Goal: Task Accomplishment & Management: Manage account settings

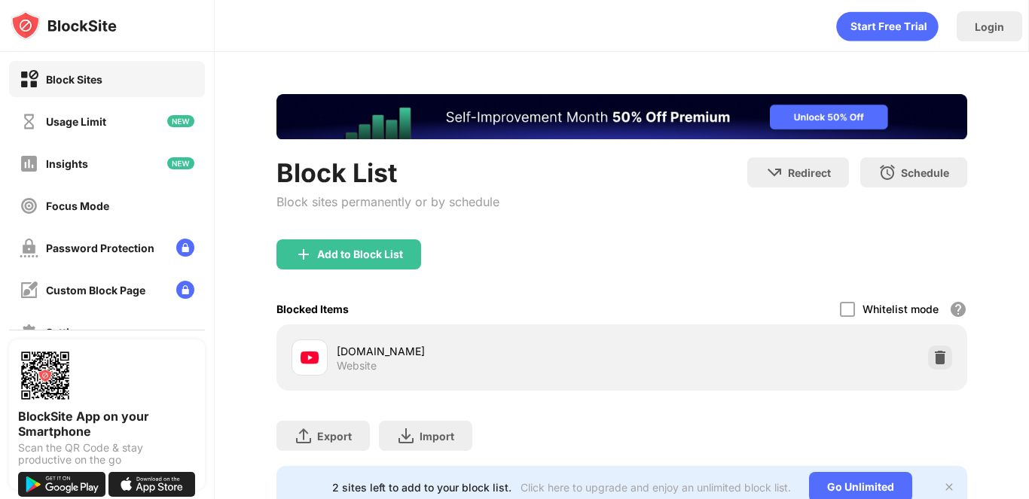
click at [932, 355] on img at bounding box center [939, 357] width 15 height 15
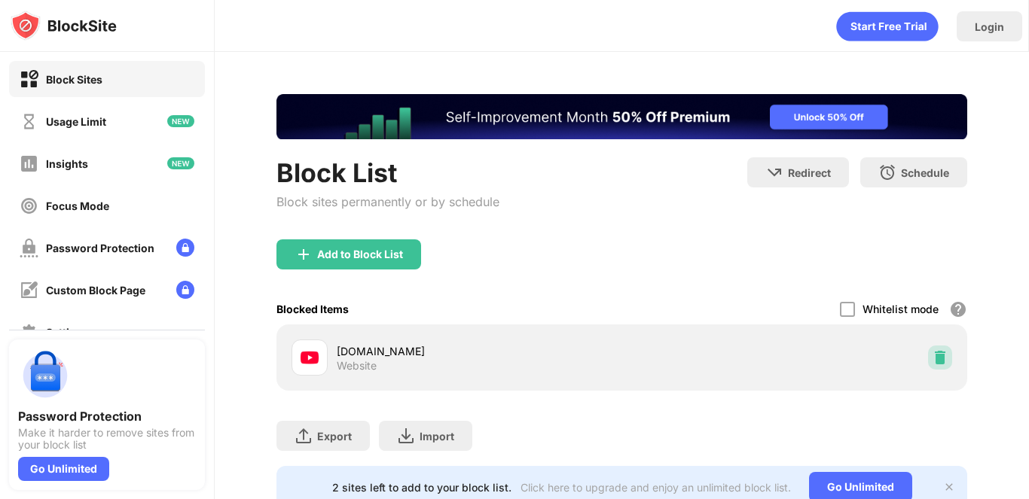
click at [931, 348] on div at bounding box center [940, 358] width 24 height 24
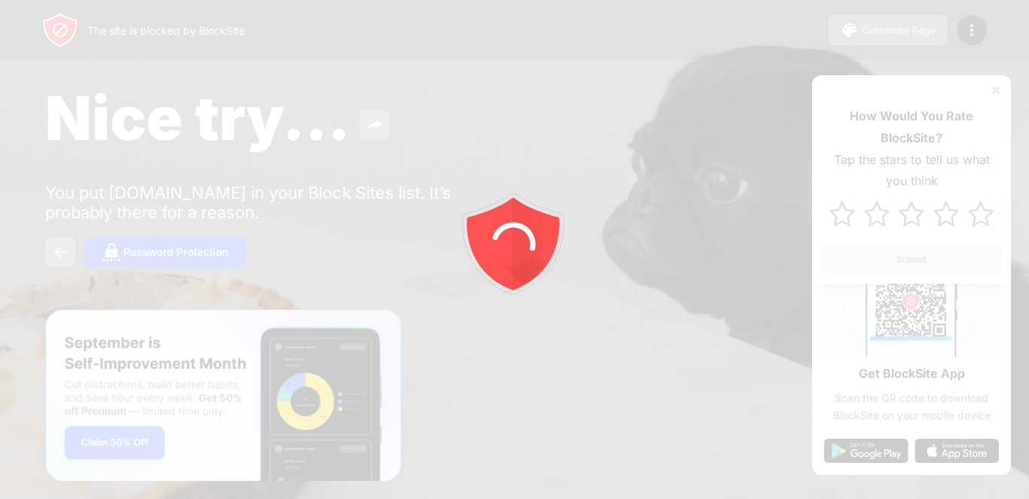
click at [970, 28] on div at bounding box center [514, 249] width 1029 height 499
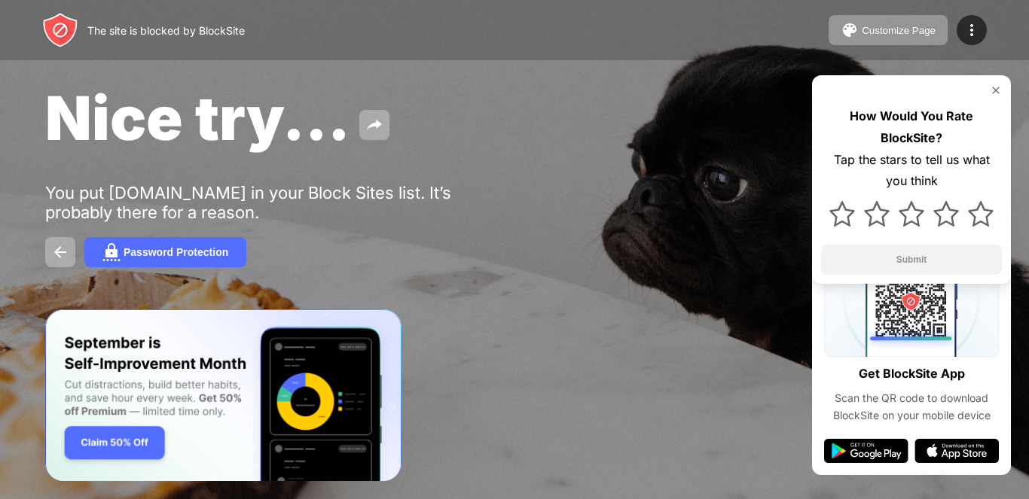
click at [993, 87] on img at bounding box center [996, 90] width 12 height 12
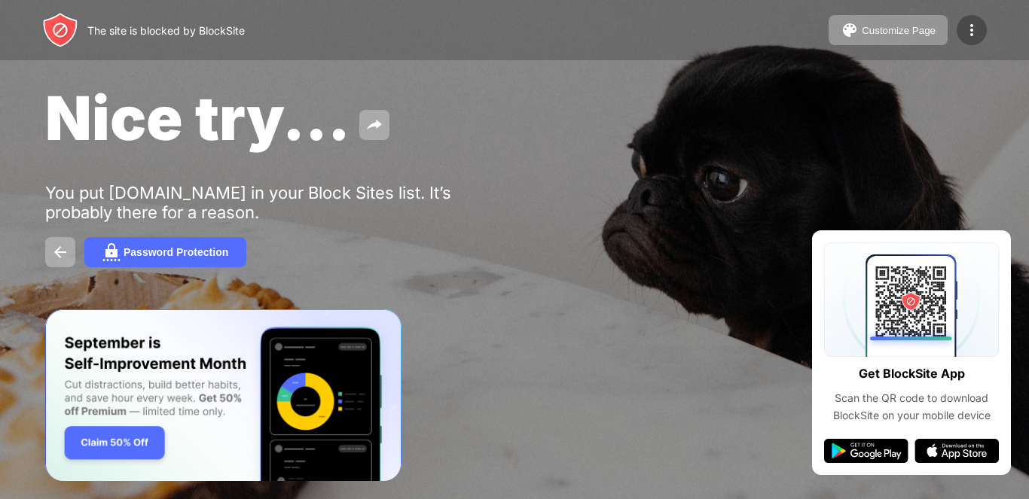
click at [976, 38] on img at bounding box center [971, 30] width 18 height 18
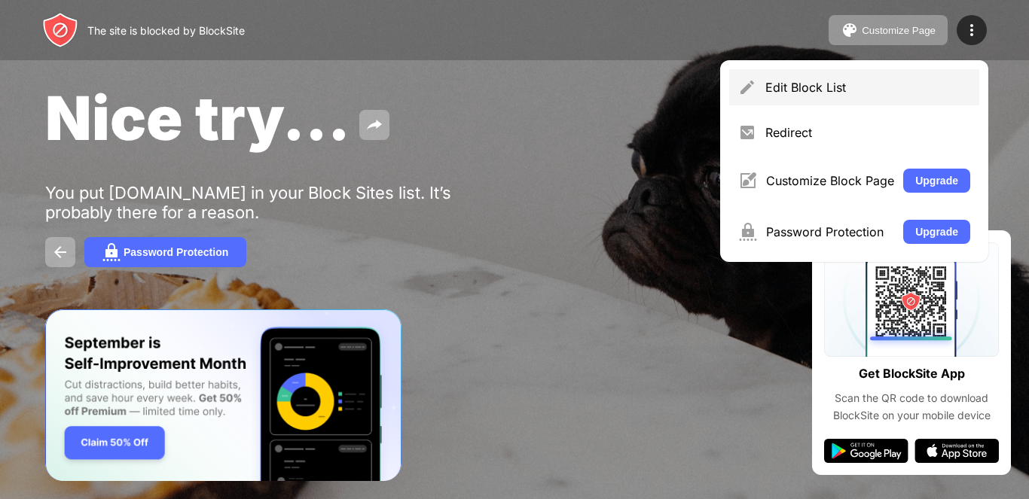
click at [911, 84] on div "Edit Block List" at bounding box center [867, 87] width 205 height 15
